Goal: Task Accomplishment & Management: Complete application form

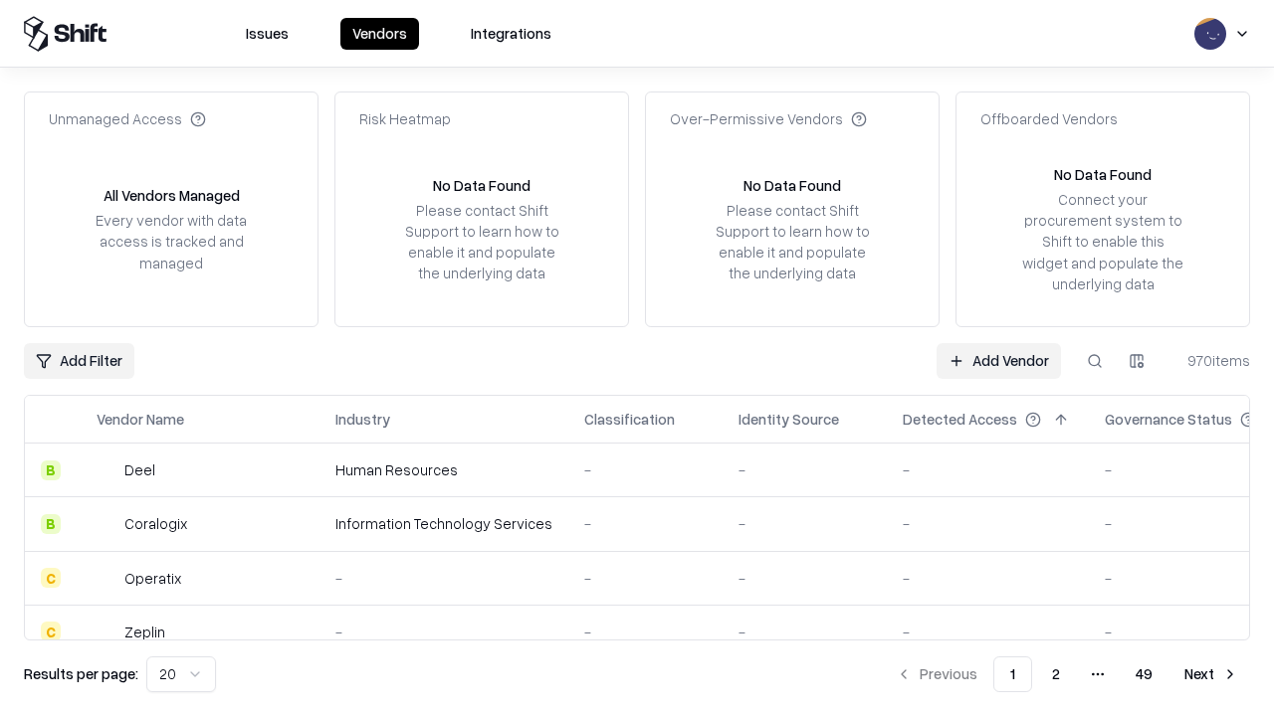
click at [998, 360] on link "Add Vendor" at bounding box center [998, 361] width 124 height 36
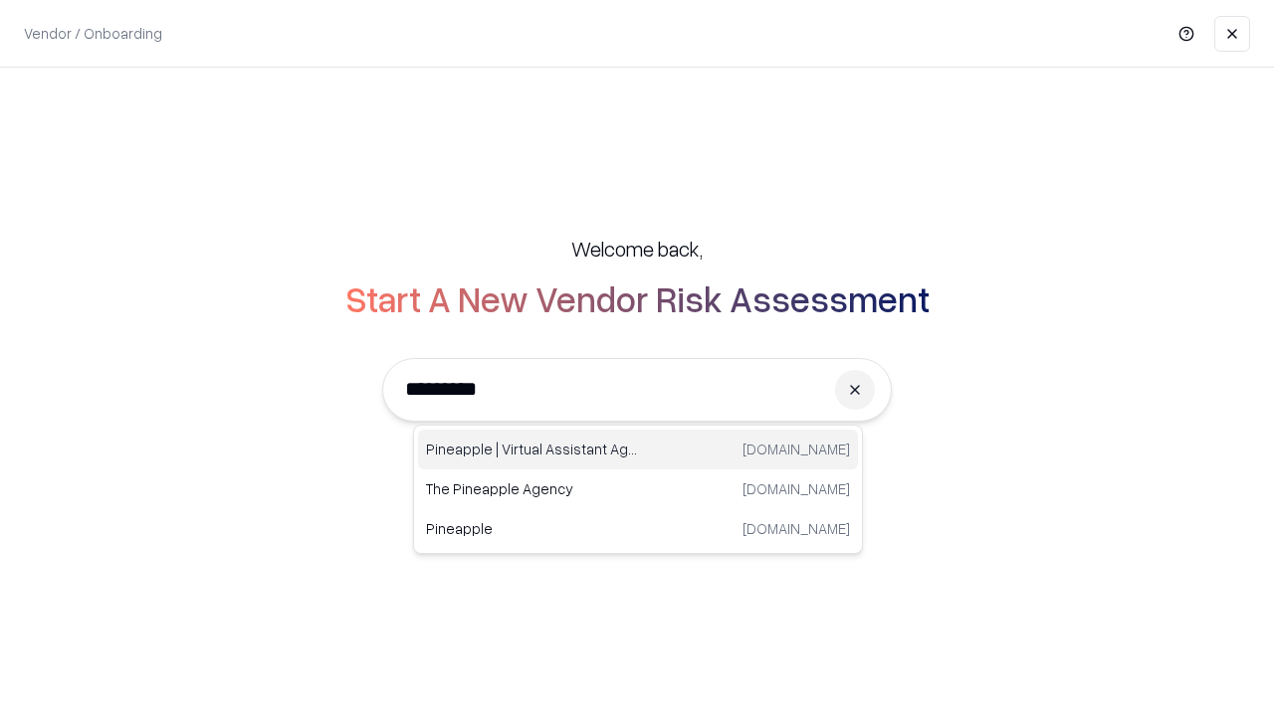
click at [638, 450] on div "Pineapple | Virtual Assistant Agency [DOMAIN_NAME]" at bounding box center [638, 450] width 440 height 40
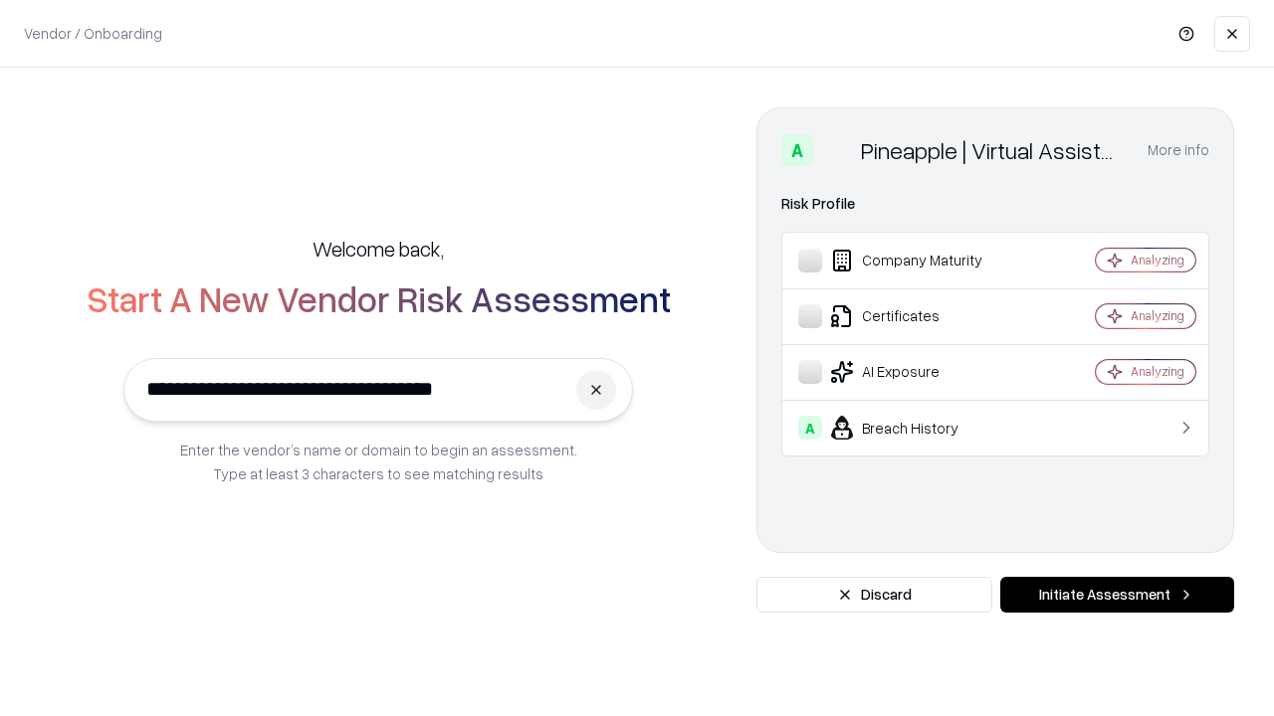
type input "**********"
click at [1117, 595] on button "Initiate Assessment" at bounding box center [1117, 595] width 234 height 36
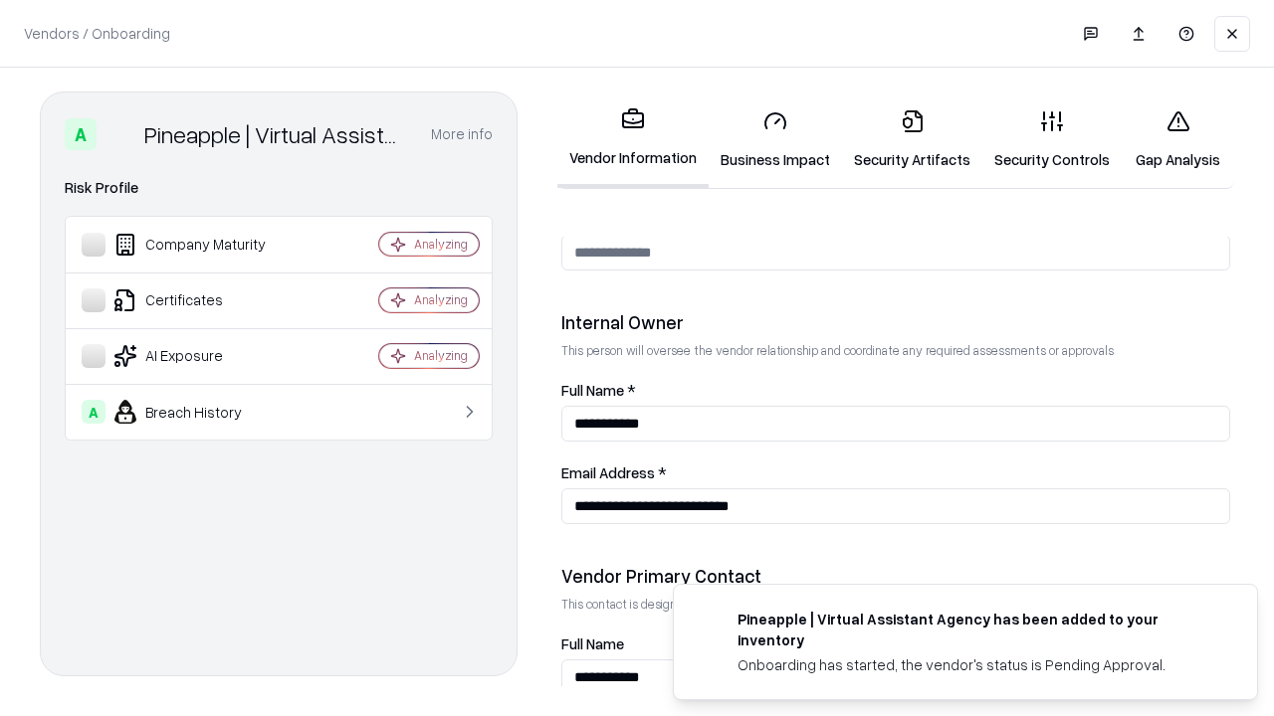
scroll to position [1031, 0]
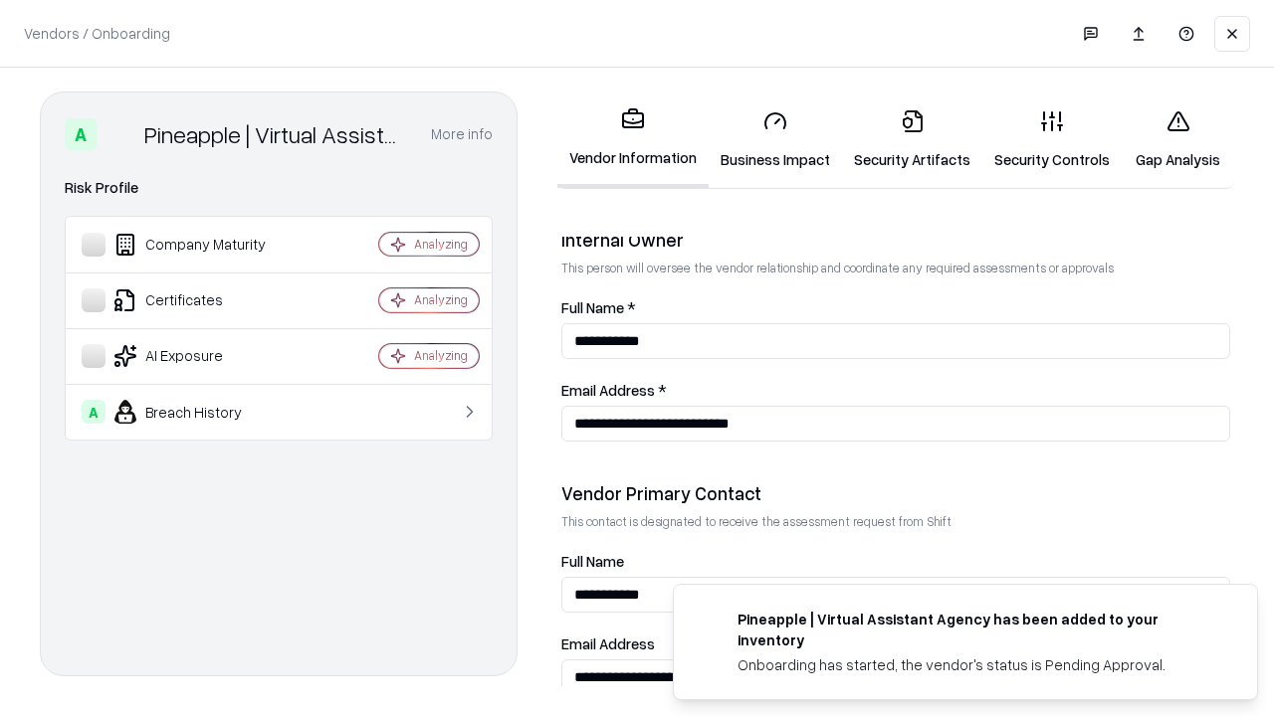
click at [775, 139] on link "Business Impact" at bounding box center [775, 140] width 133 height 93
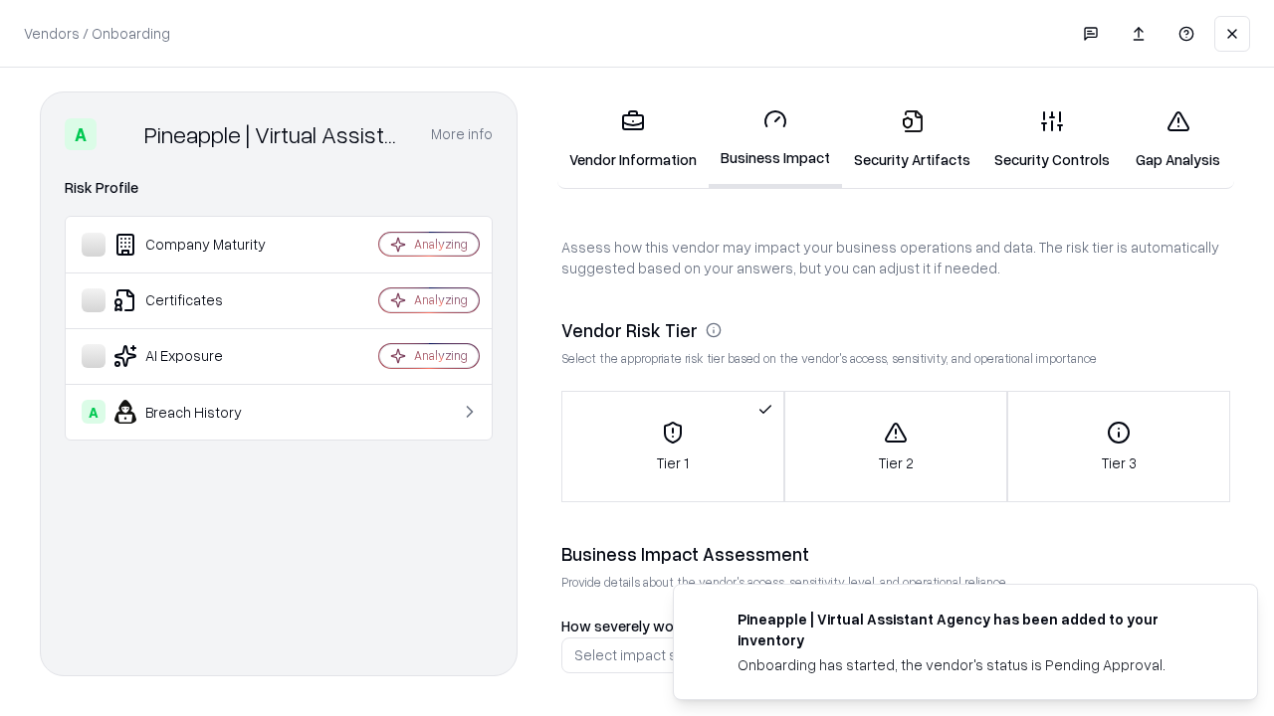
click at [912, 139] on link "Security Artifacts" at bounding box center [912, 140] width 140 height 93
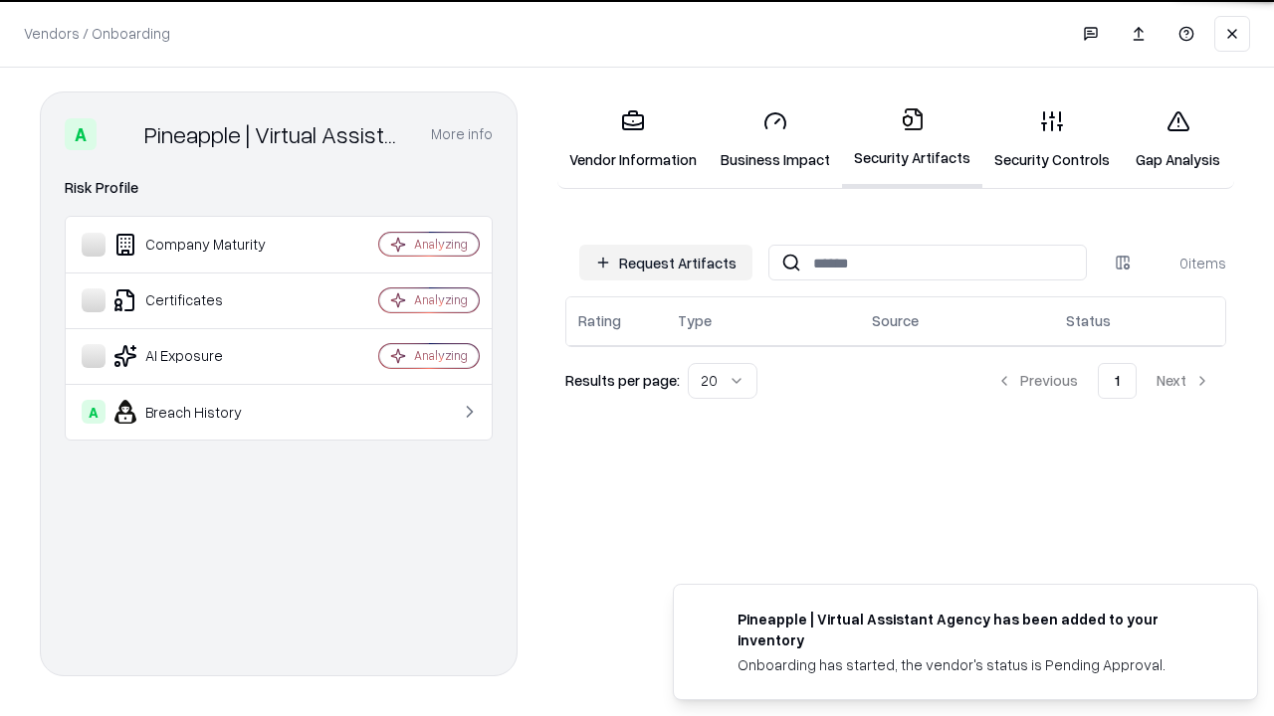
click at [666, 261] on button "Request Artifacts" at bounding box center [665, 263] width 173 height 36
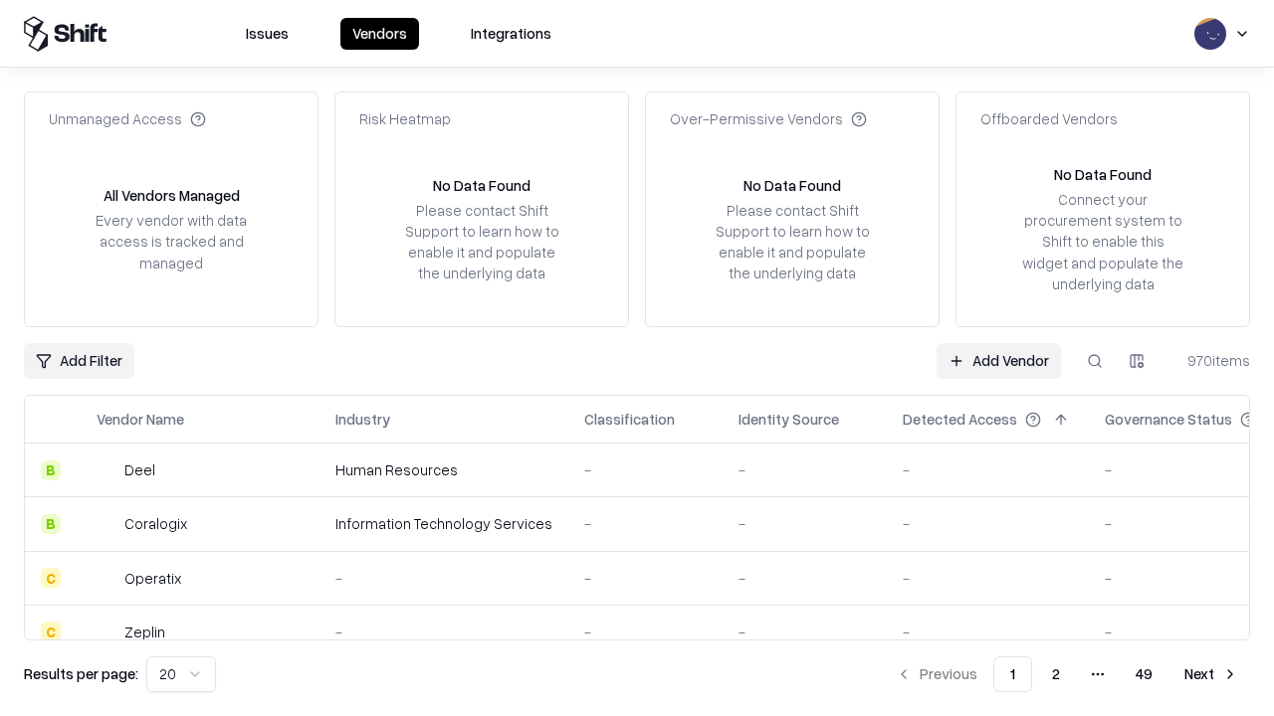
click at [998, 360] on link "Add Vendor" at bounding box center [998, 361] width 124 height 36
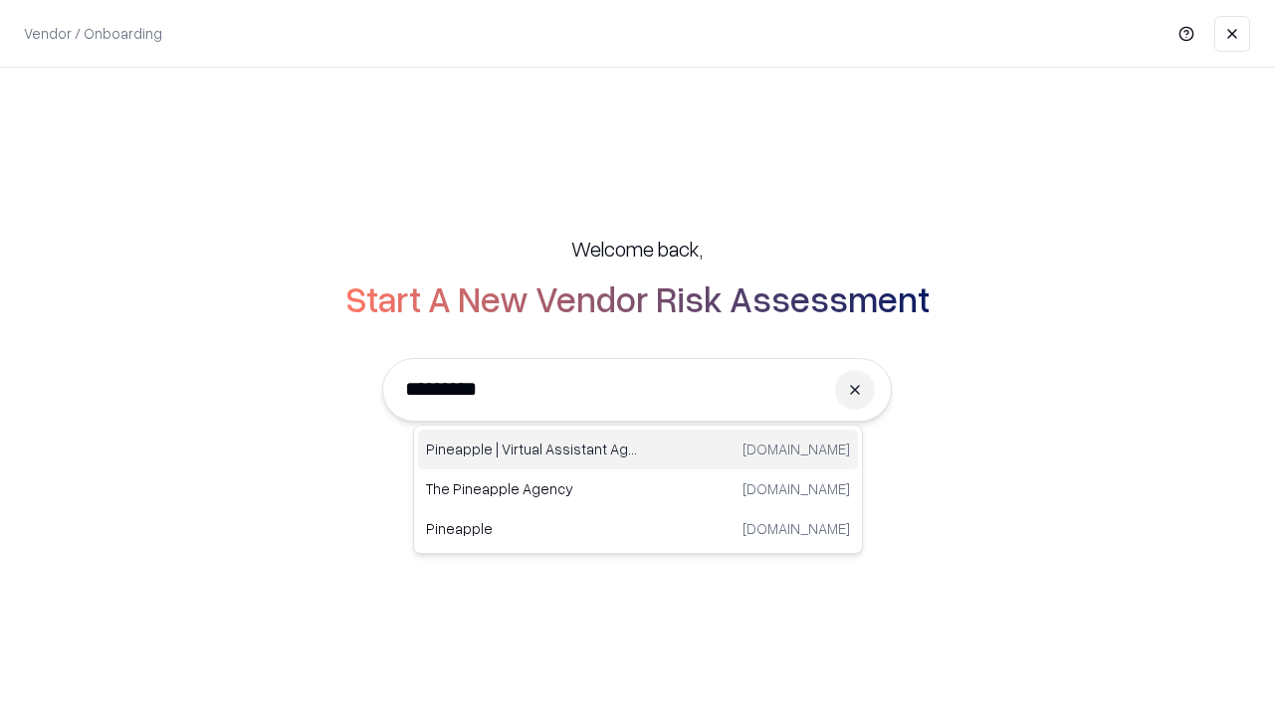
click at [638, 450] on div "Pineapple | Virtual Assistant Agency [DOMAIN_NAME]" at bounding box center [638, 450] width 440 height 40
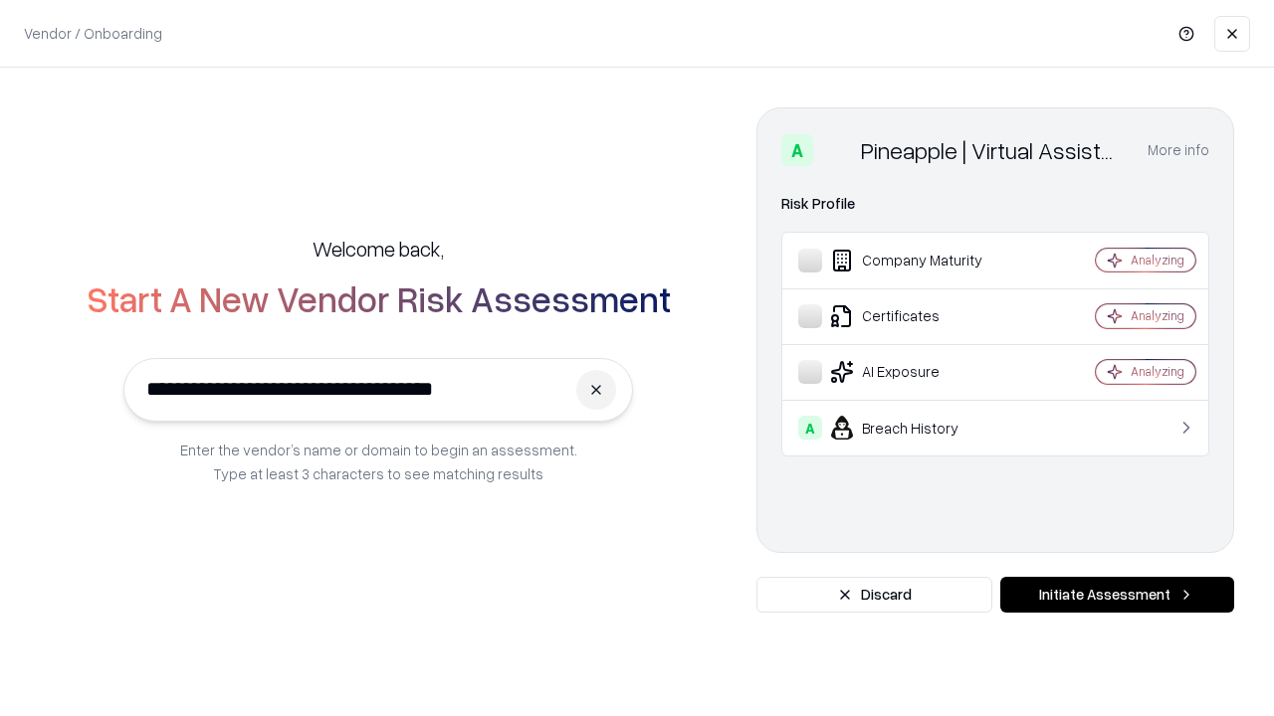
type input "**********"
click at [1117, 595] on button "Initiate Assessment" at bounding box center [1117, 595] width 234 height 36
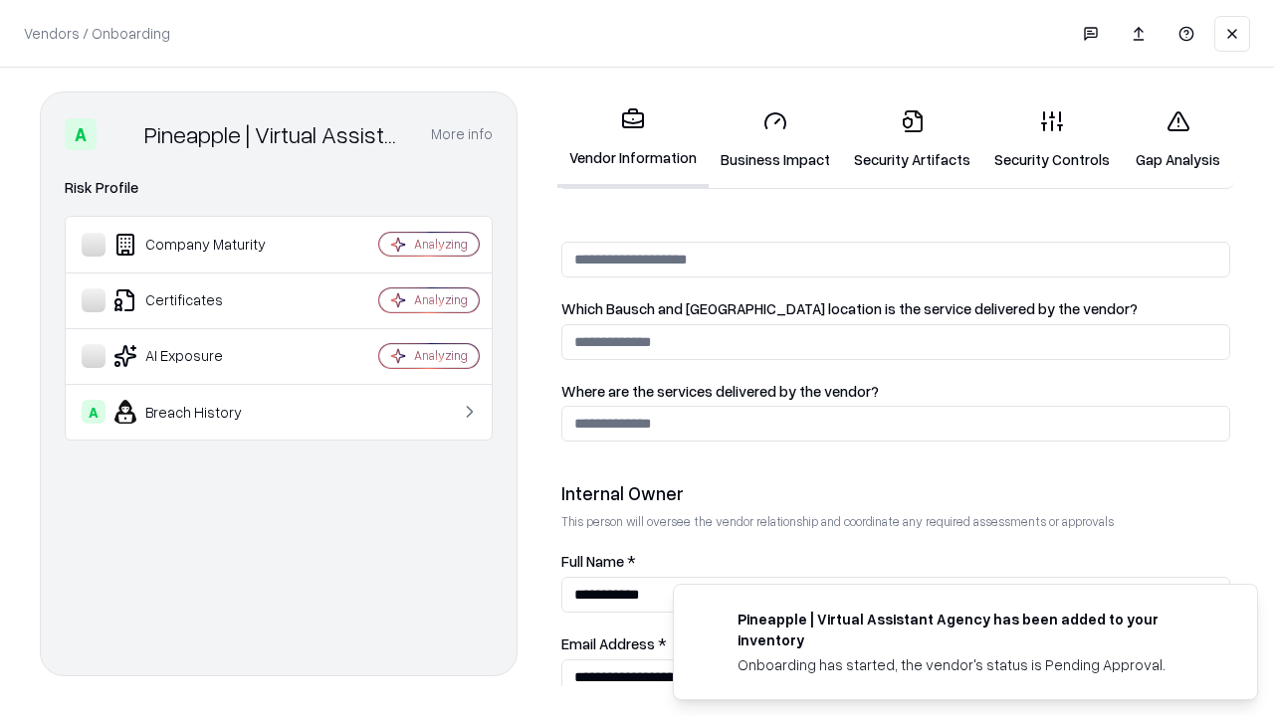
scroll to position [1031, 0]
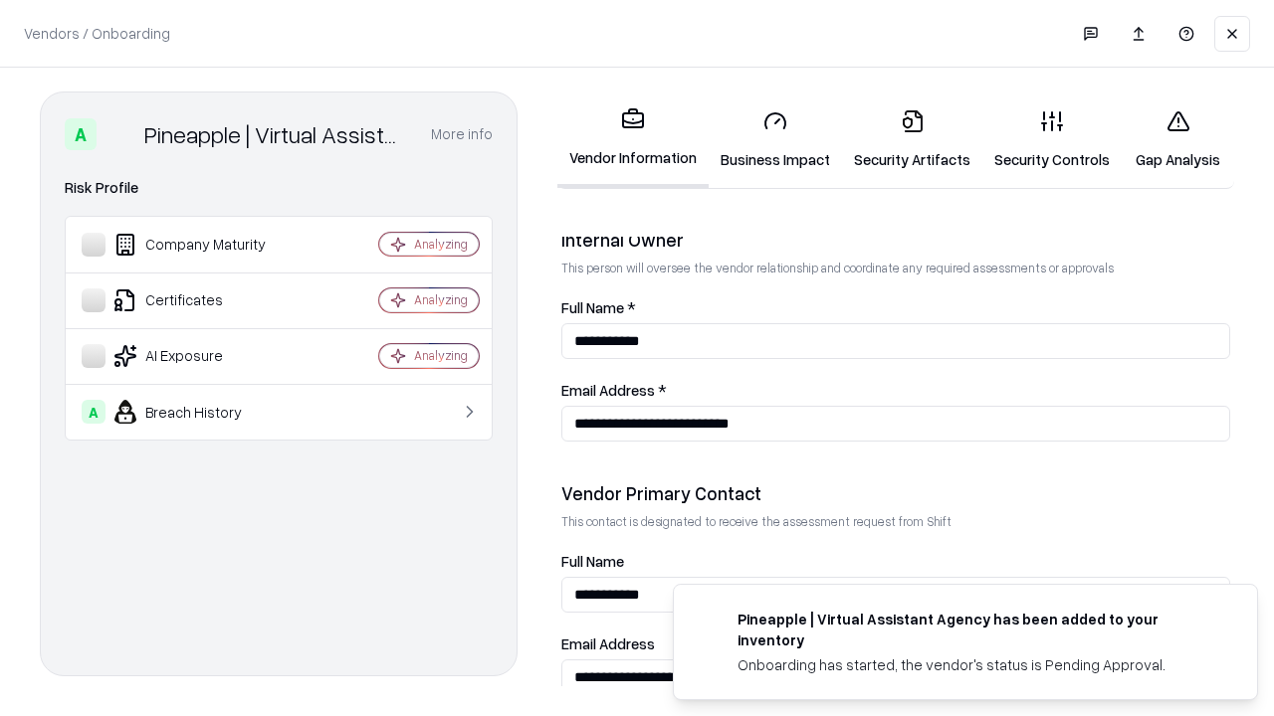
click at [1177, 139] on link "Gap Analysis" at bounding box center [1177, 140] width 112 height 93
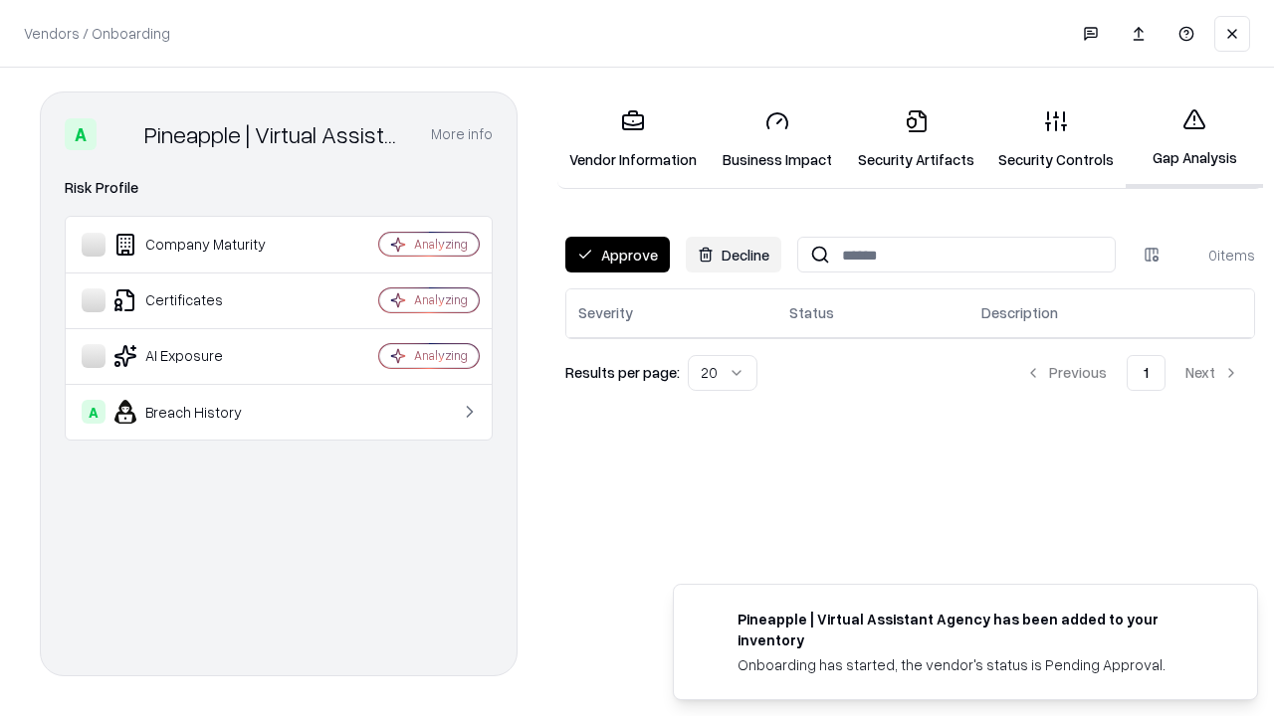
click at [617, 255] on button "Approve" at bounding box center [617, 255] width 104 height 36
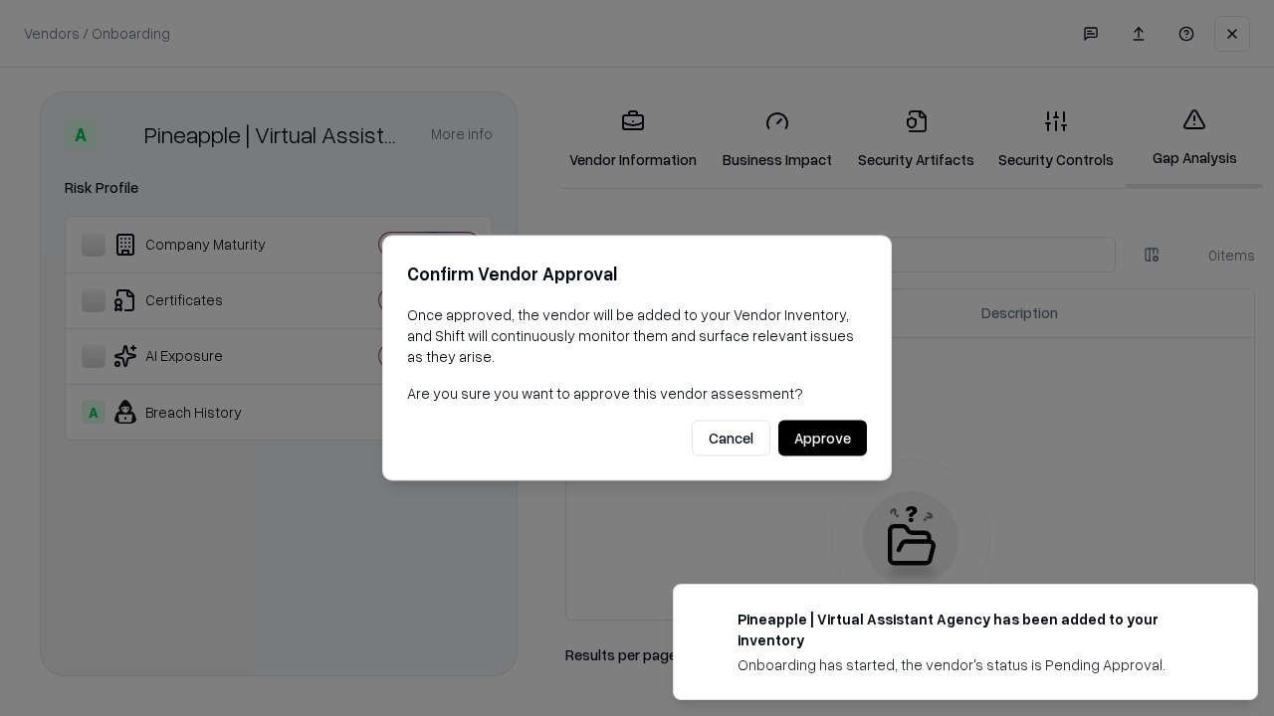
click at [822, 438] on button "Approve" at bounding box center [822, 439] width 89 height 36
